Goal: Subscribe to service/newsletter

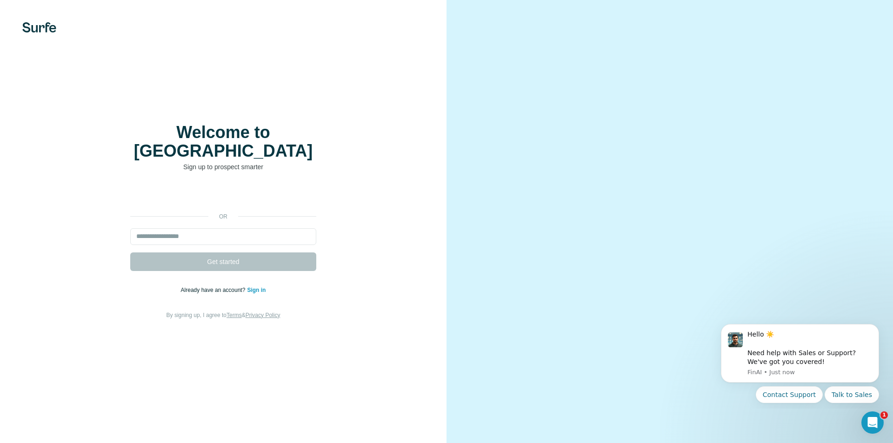
click at [7, 299] on div "Welcome to Surfe Sign up to prospect smarter or Get started Already have an acc…" at bounding box center [223, 221] width 446 height 443
click at [223, 199] on div "or Get started Already have an account? Sign in By signing up, I agree to Terms…" at bounding box center [223, 253] width 409 height 134
click at [273, 228] on input "email" at bounding box center [223, 236] width 186 height 17
click at [256, 228] on input "email" at bounding box center [223, 236] width 186 height 17
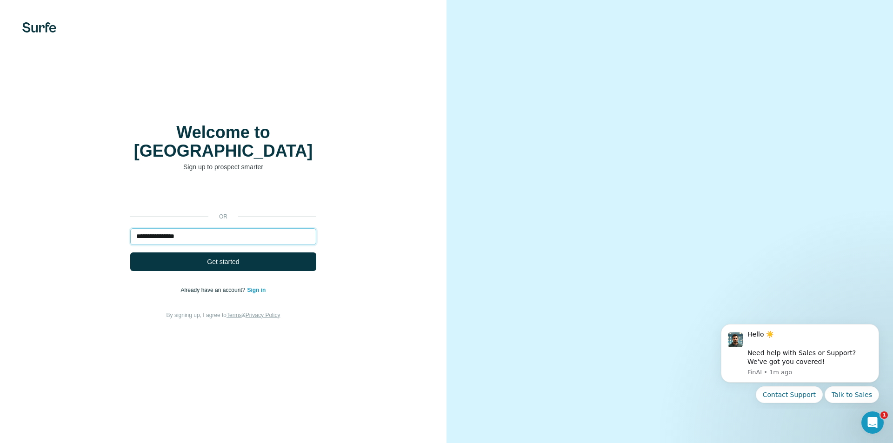
type input "**********"
click at [237, 257] on span "Get started" at bounding box center [223, 261] width 32 height 9
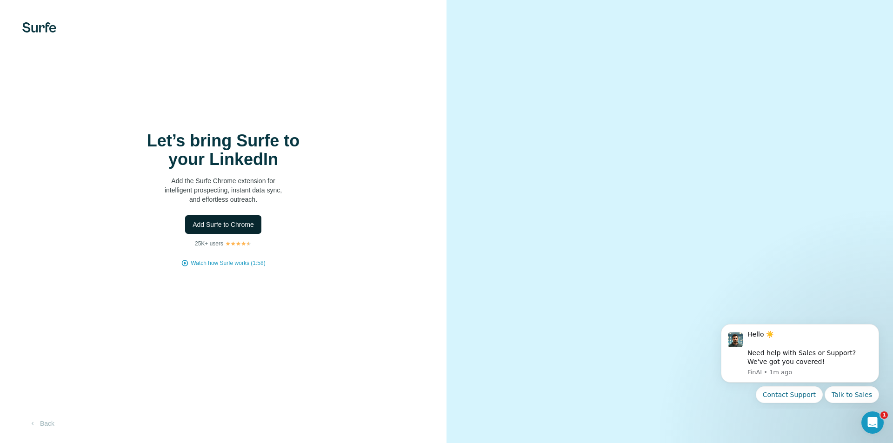
click at [244, 229] on button "Add Surfe to Chrome" at bounding box center [223, 224] width 76 height 19
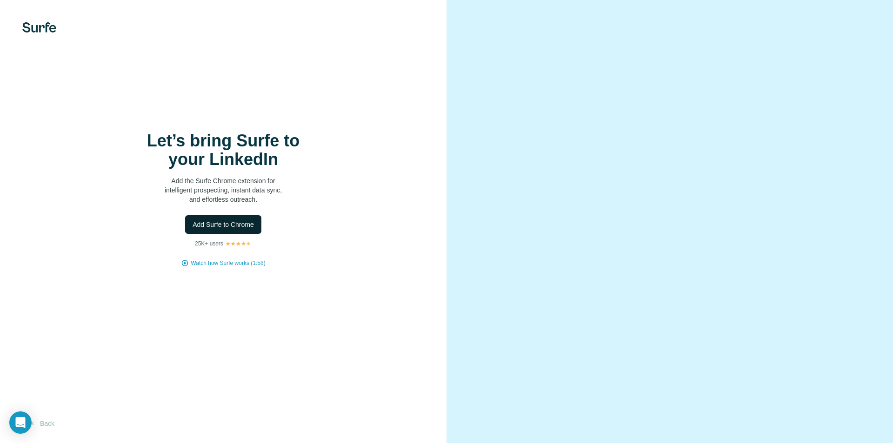
click at [252, 230] on button "Add Surfe to Chrome" at bounding box center [223, 224] width 76 height 19
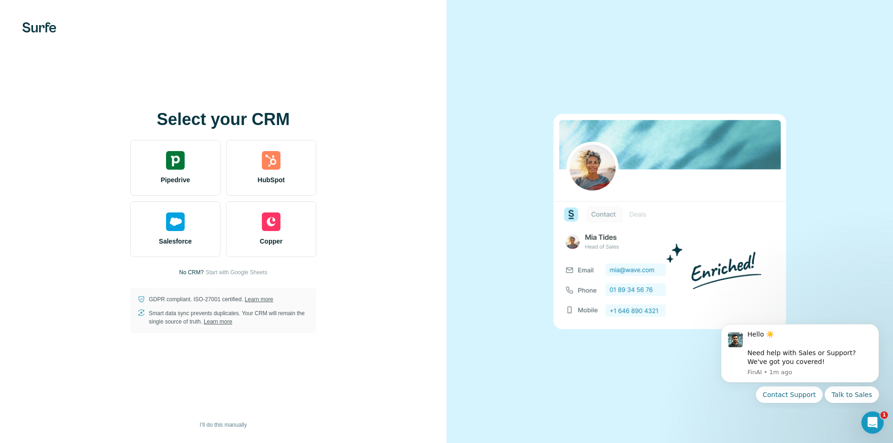
click at [192, 273] on p "No CRM?" at bounding box center [191, 272] width 25 height 8
click at [192, 271] on p "No CRM?" at bounding box center [191, 272] width 25 height 8
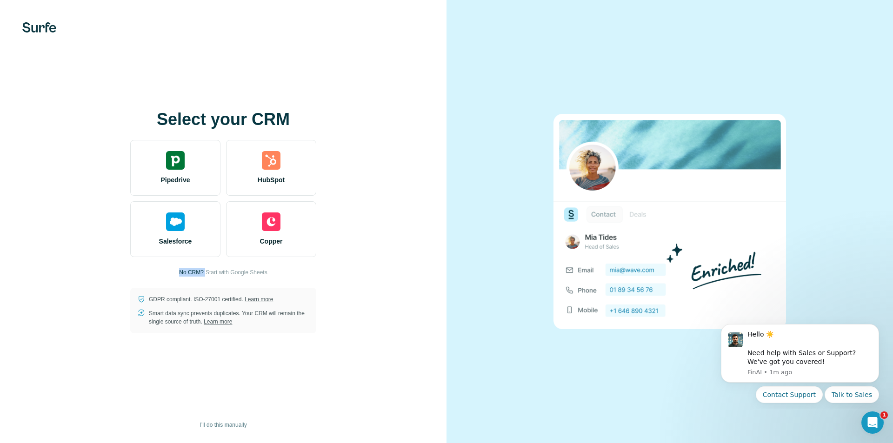
click at [192, 271] on p "No CRM?" at bounding box center [191, 272] width 25 height 8
click at [27, 234] on div "Select your CRM Pipedrive HubSpot Salesforce Copper No CRM? Start with Google S…" at bounding box center [223, 221] width 409 height 223
click at [516, 418] on div at bounding box center [669, 221] width 446 height 443
click at [192, 271] on p "No CRM?" at bounding box center [191, 272] width 25 height 8
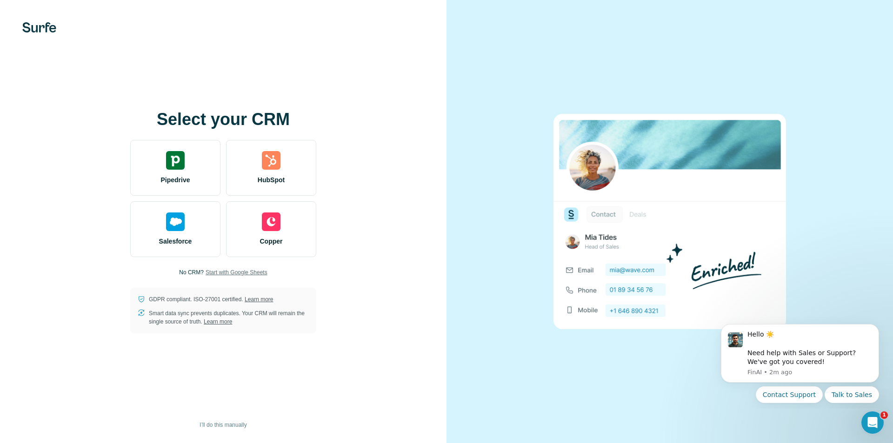
click at [227, 272] on span "Start with Google Sheets" at bounding box center [236, 272] width 62 height 8
click at [4, 381] on div "Select your CRM Pipedrive HubSpot Salesforce Copper No CRM? Start with Google S…" at bounding box center [223, 221] width 446 height 443
click at [225, 272] on span "Start with Google Sheets" at bounding box center [236, 272] width 62 height 8
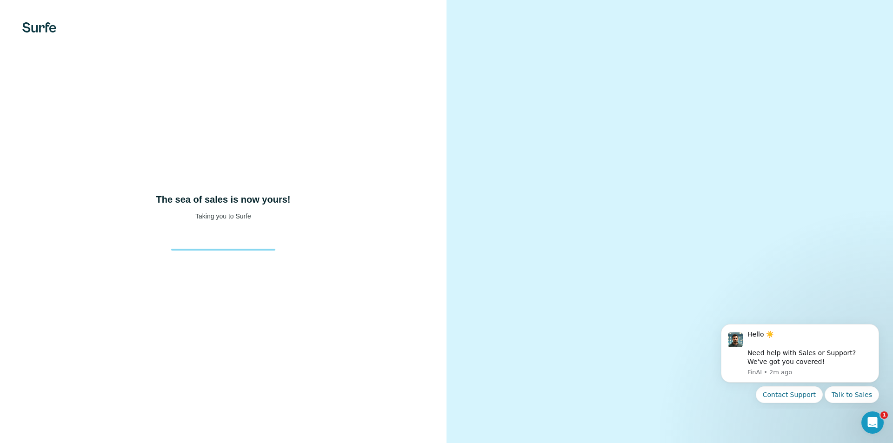
click at [469, 299] on div at bounding box center [669, 221] width 446 height 443
